Goal: Information Seeking & Learning: Learn about a topic

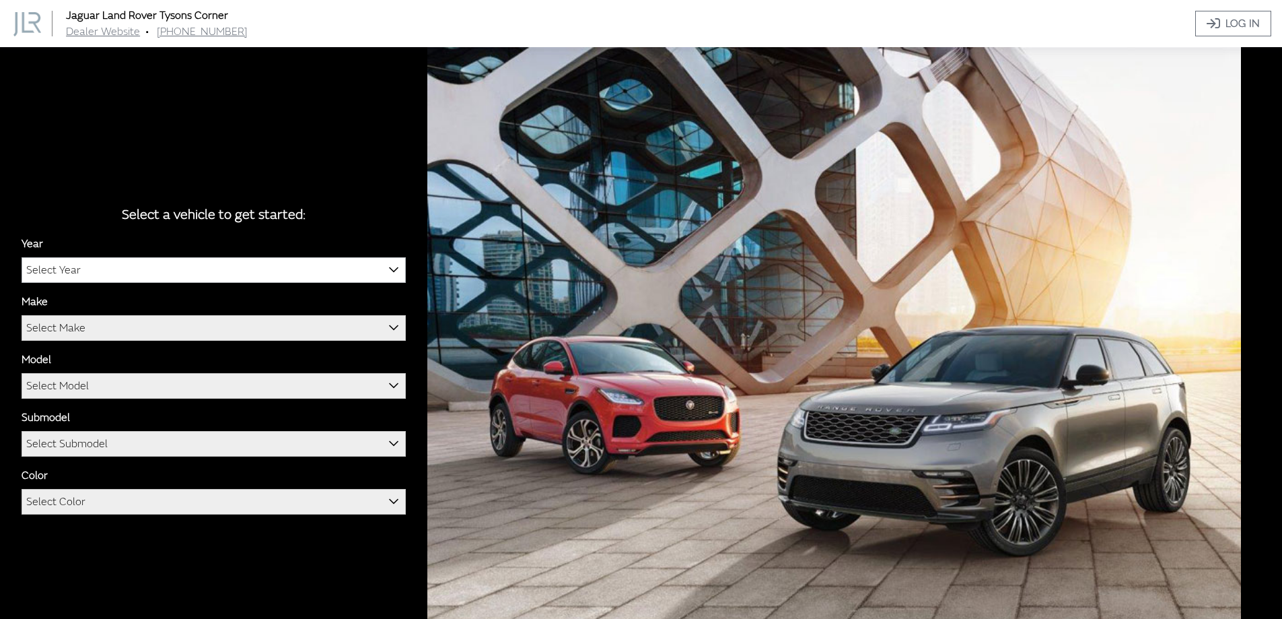
click at [92, 274] on span "Select Year" at bounding box center [213, 270] width 383 height 24
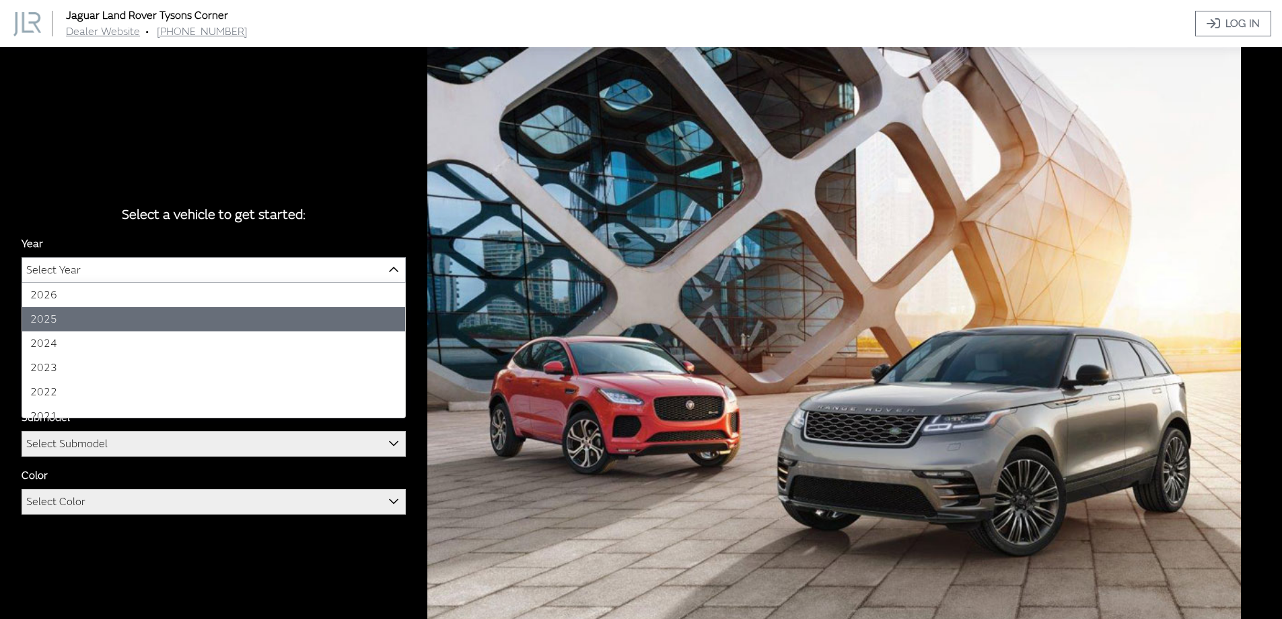
select select "43"
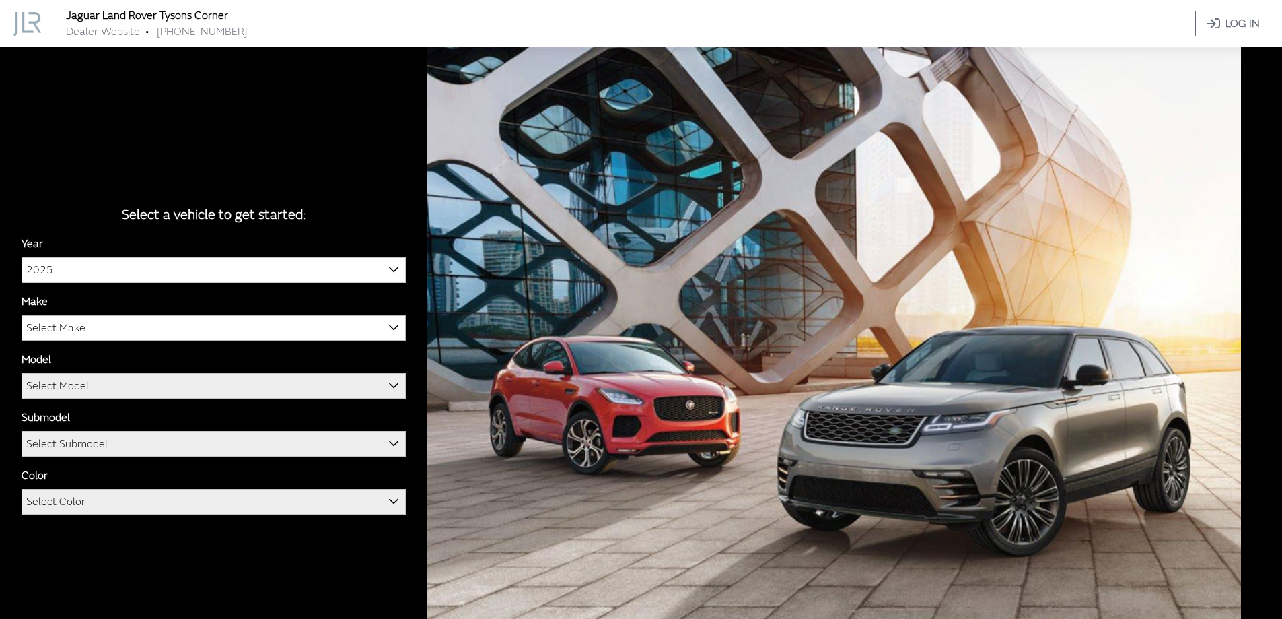
click at [50, 327] on span "Select Make" at bounding box center [55, 328] width 59 height 24
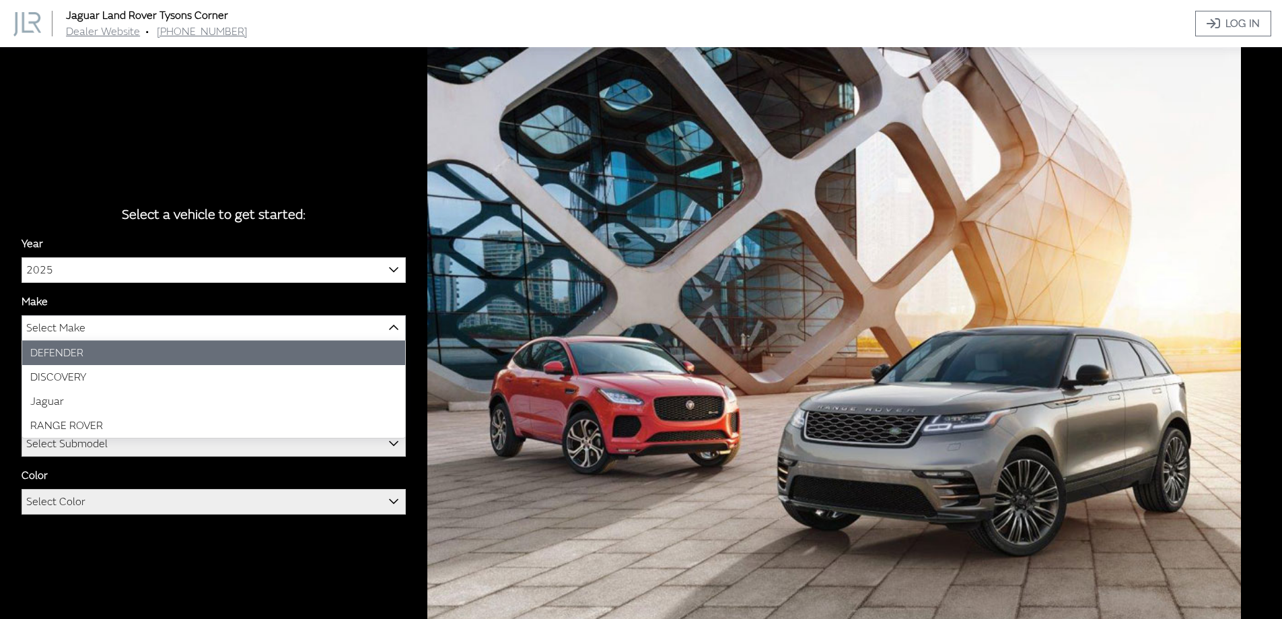
select select "64"
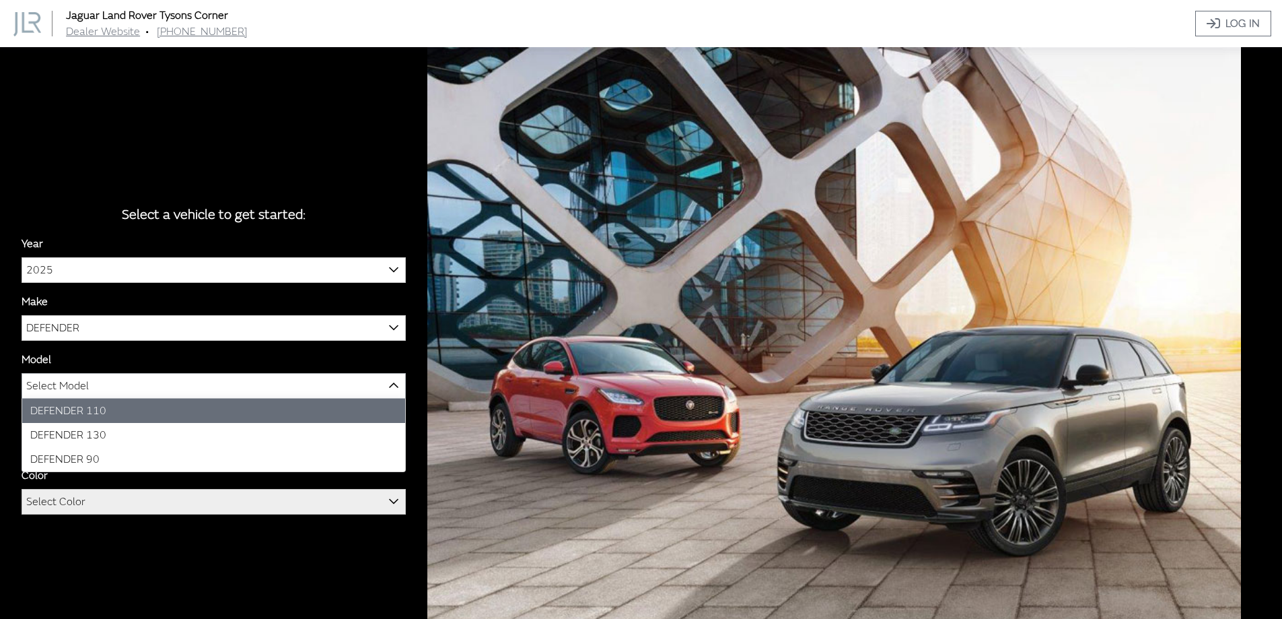
click at [88, 391] on span "Select Model" at bounding box center [57, 386] width 63 height 24
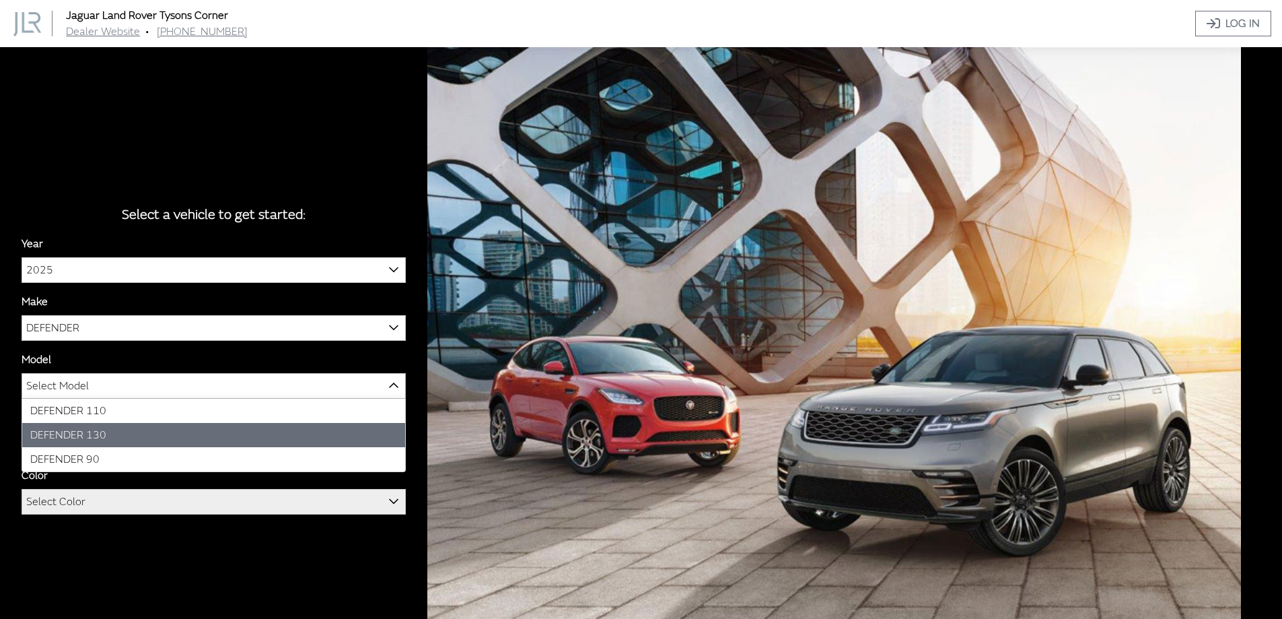
select select "1343"
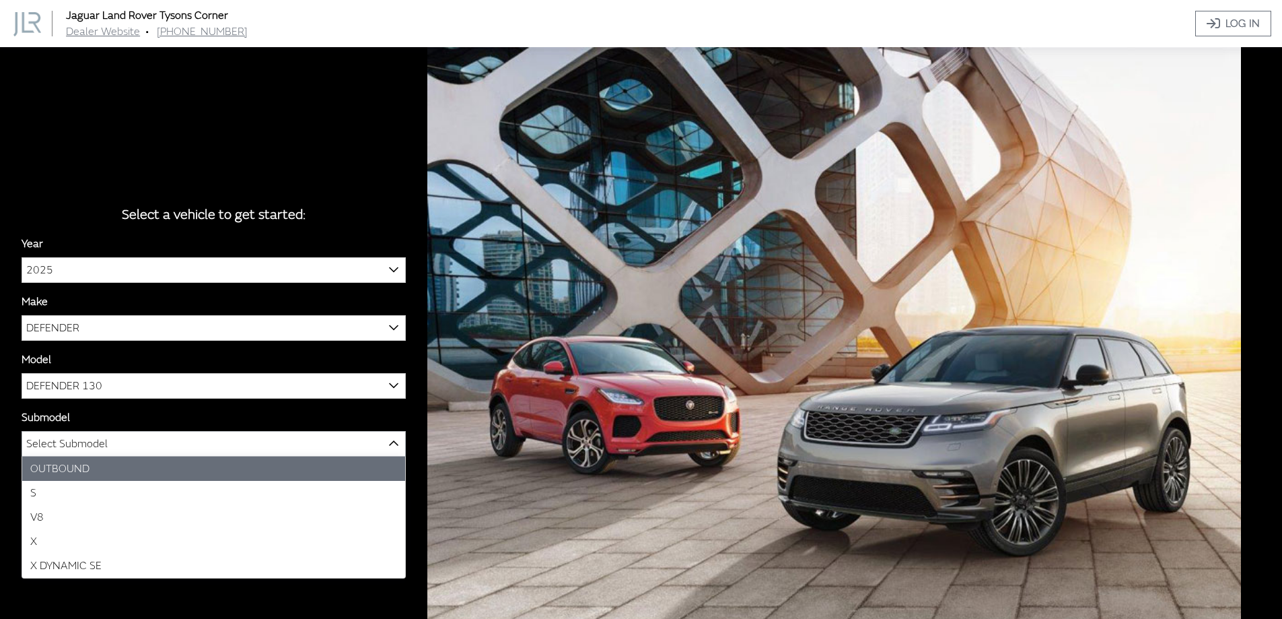
click at [81, 444] on span "Select Submodel" at bounding box center [66, 443] width 81 height 24
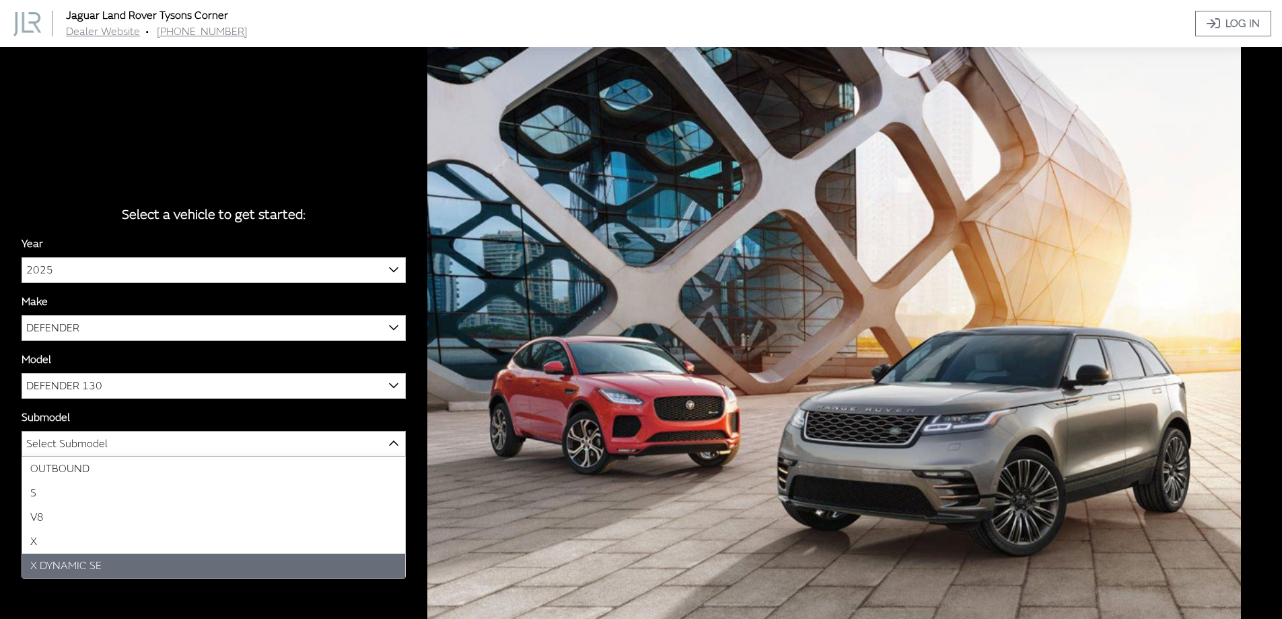
select select "4529"
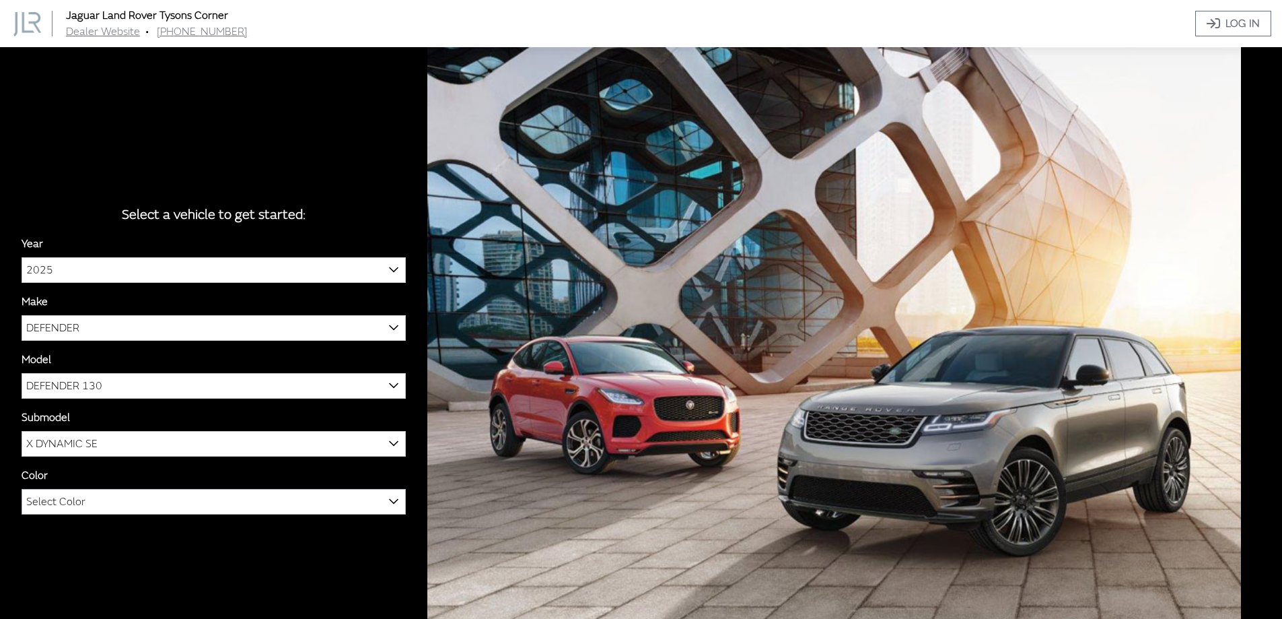
click at [57, 501] on span "Select Color" at bounding box center [55, 501] width 59 height 24
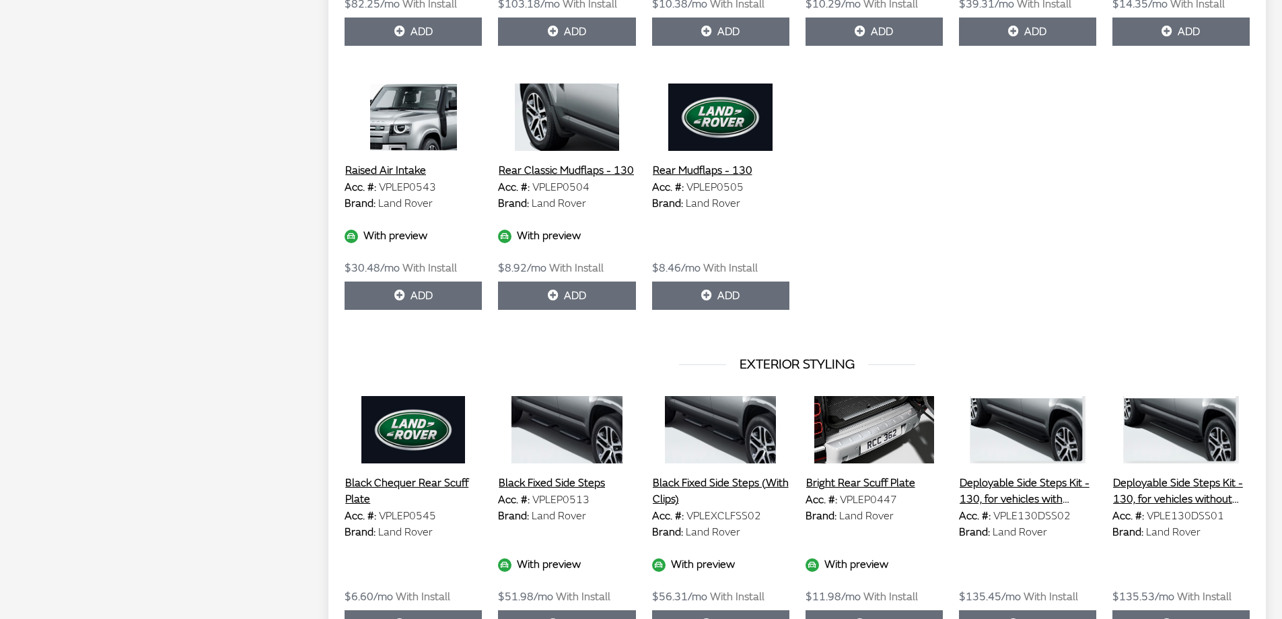
scroll to position [2289, 0]
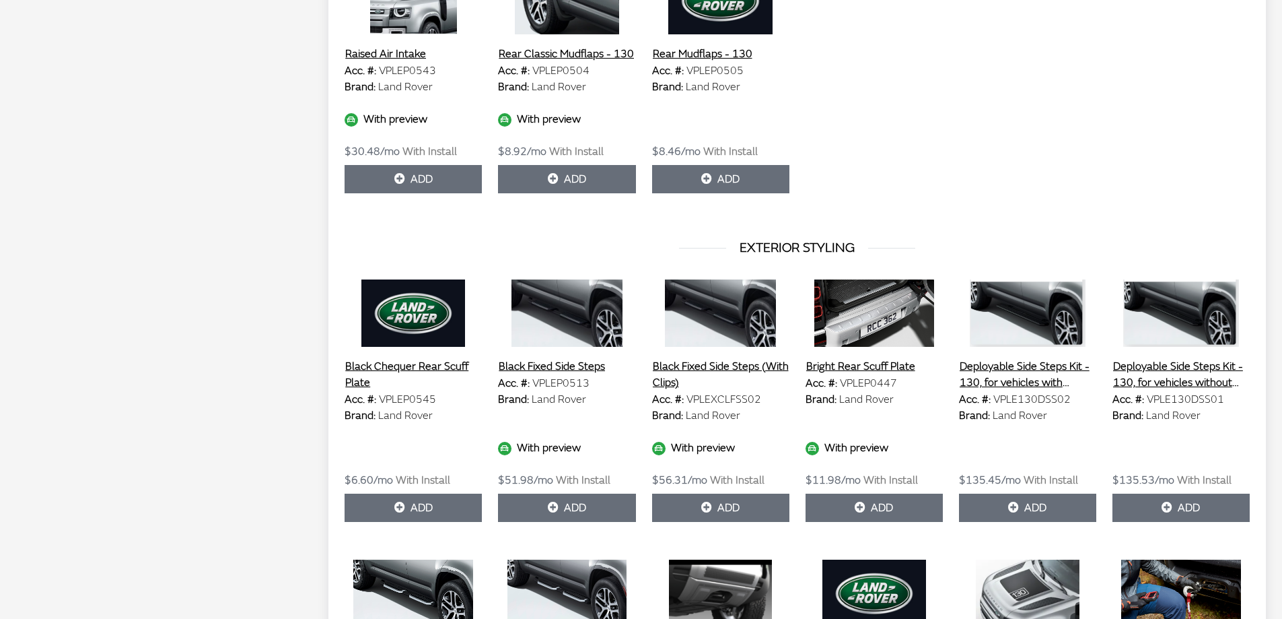
click at [580, 357] on button "Black Fixed Side Steps" at bounding box center [552, 366] width 108 height 18
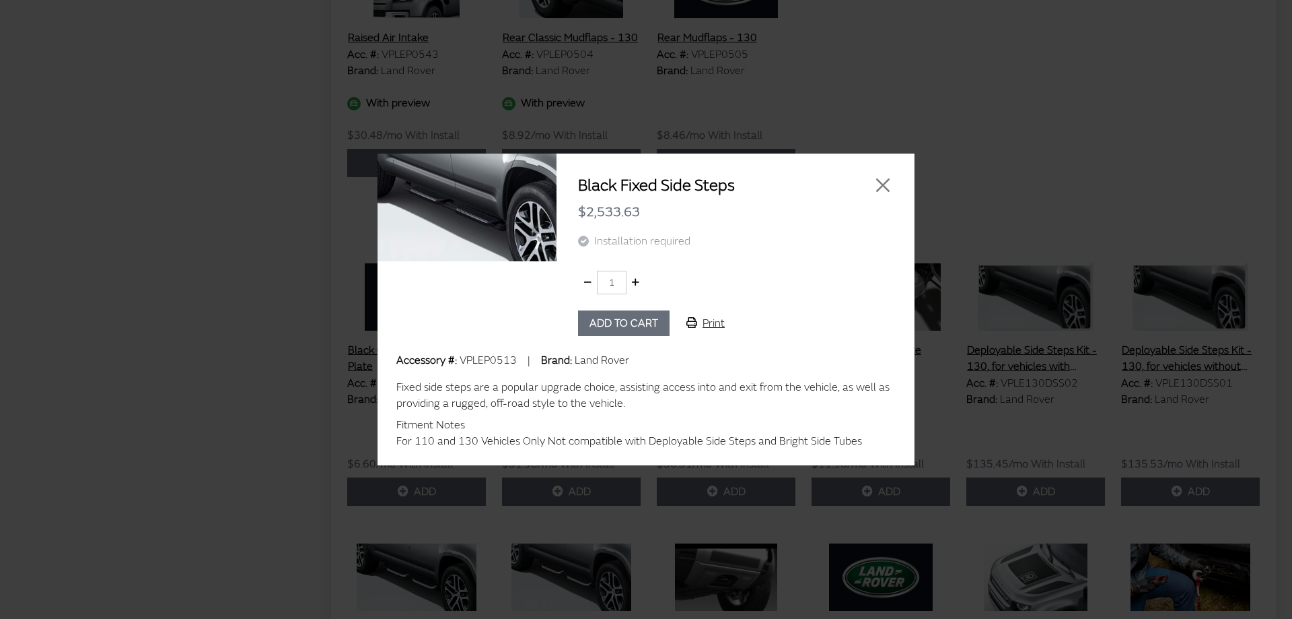
click at [716, 324] on button "Print" at bounding box center [705, 323] width 61 height 26
click at [885, 181] on button "Close" at bounding box center [883, 185] width 20 height 20
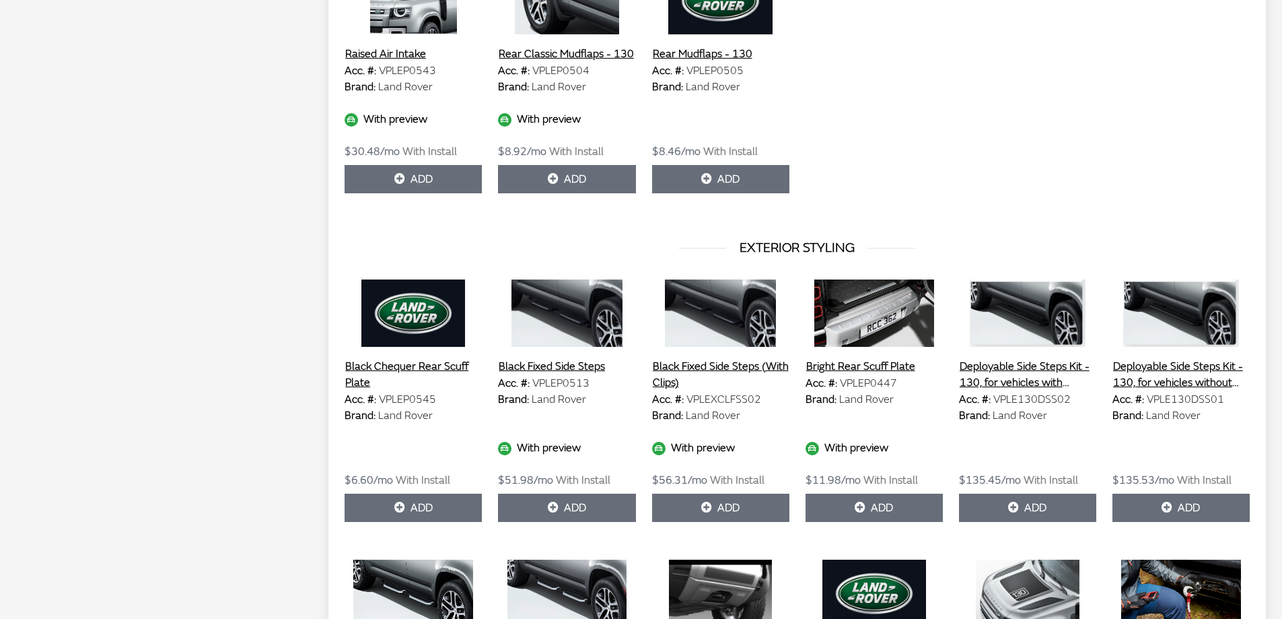
click at [714, 357] on button "Black Fixed Side Steps (With Clips)" at bounding box center [720, 374] width 137 height 34
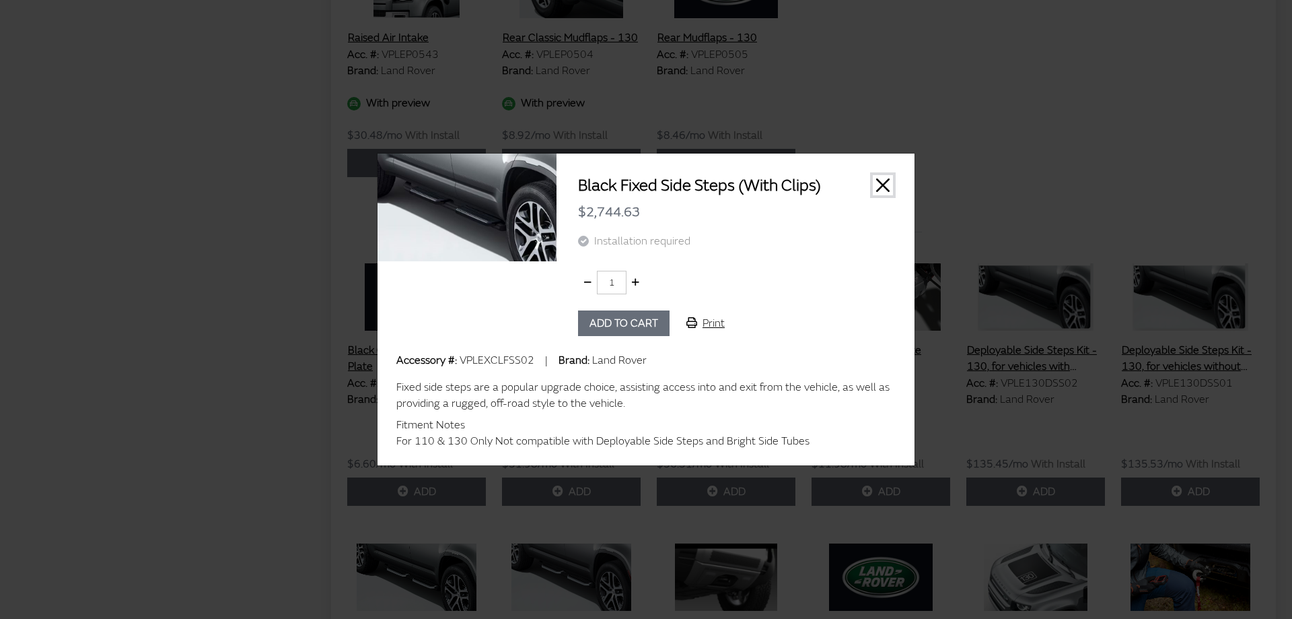
click at [889, 184] on button "Close" at bounding box center [883, 185] width 20 height 20
